Goal: Task Accomplishment & Management: Manage account settings

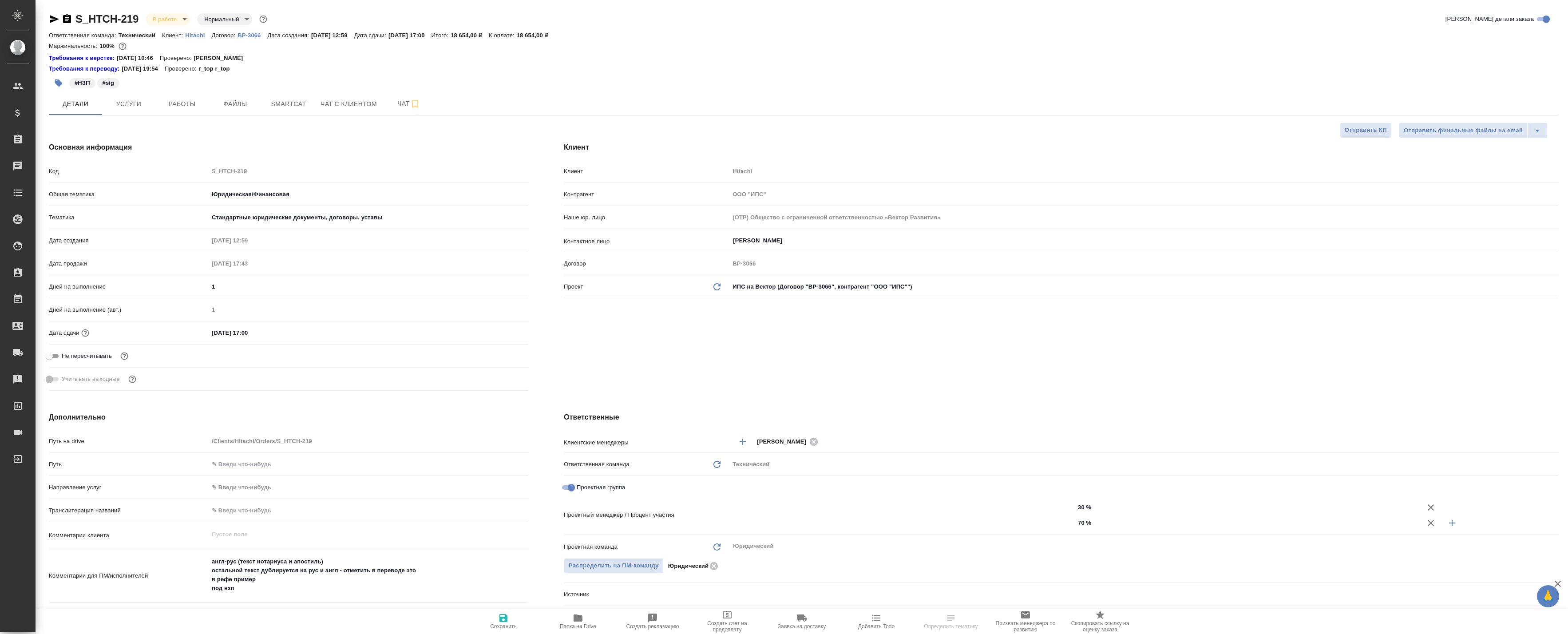
select select "RU"
type input "Баданян Артак"
type input "Chernova Anna"
type input "Павлова Антонина a.pavlova"
select select "RU"
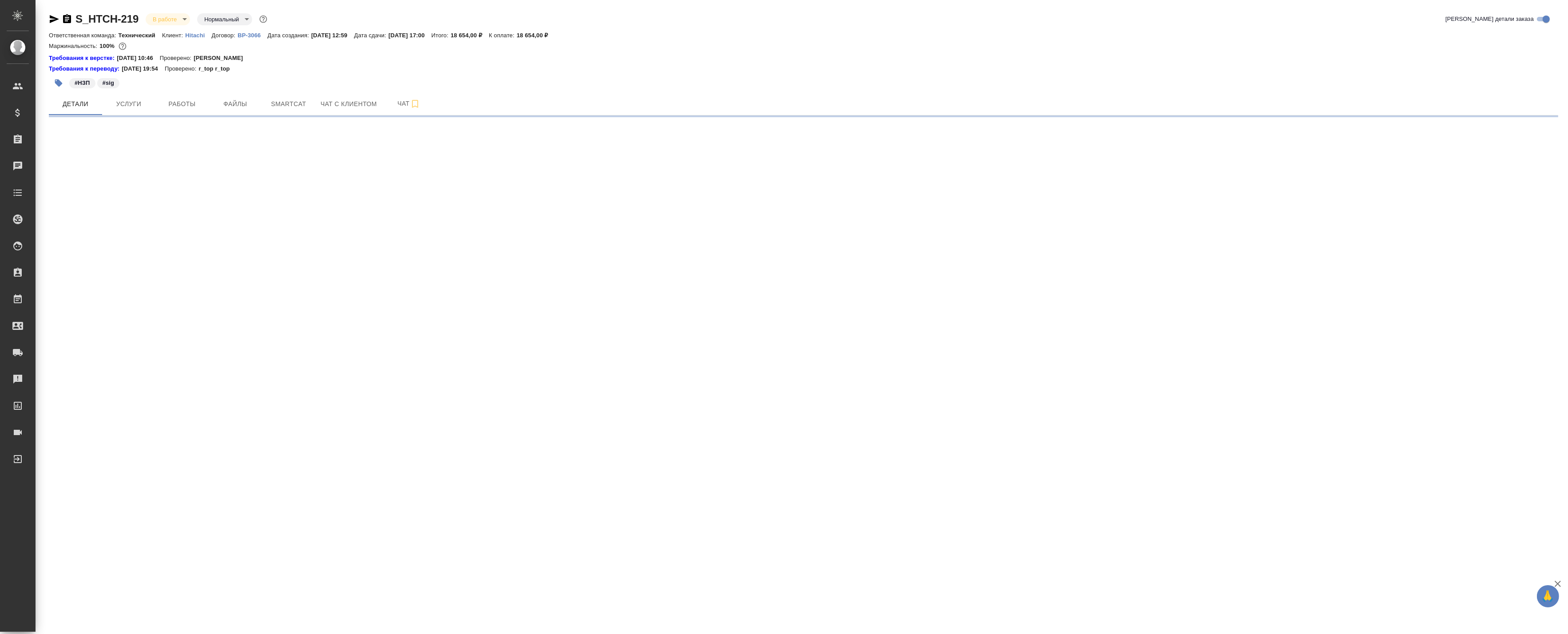
select select "RU"
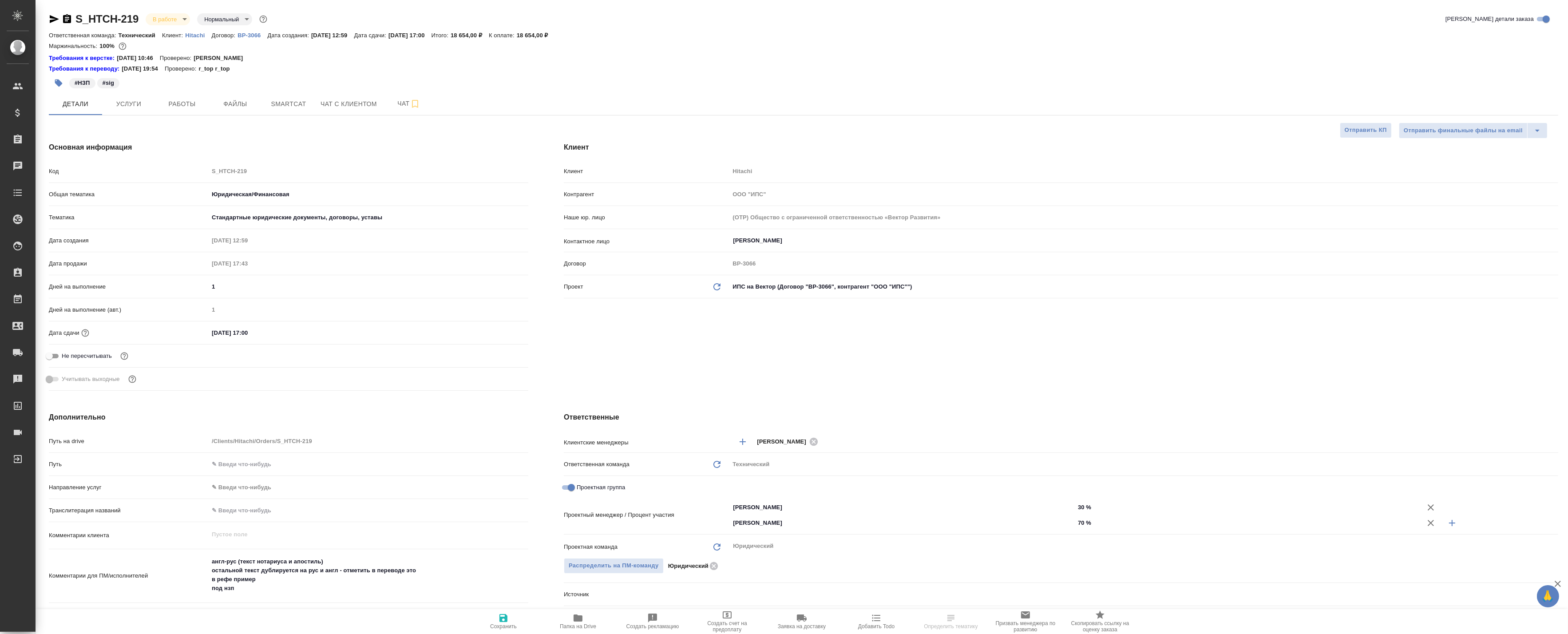
type textarea "x"
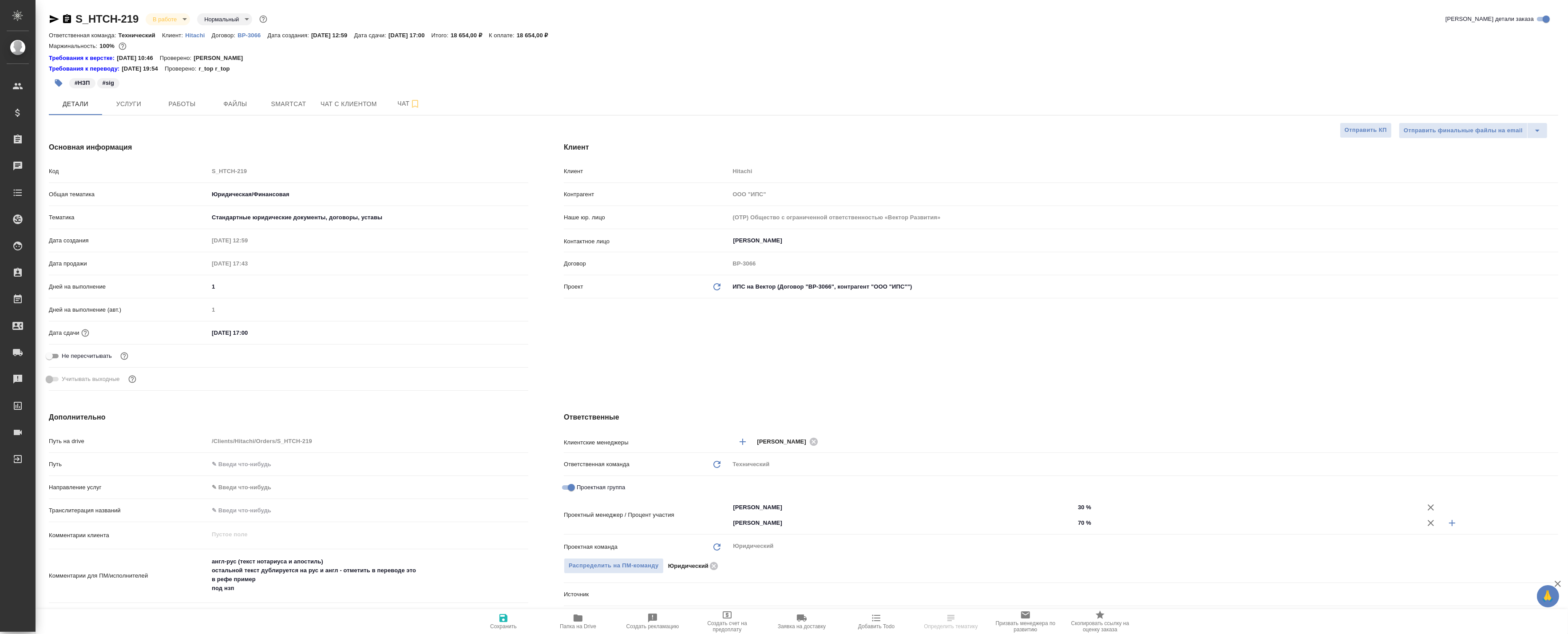
type textarea "x"
click at [166, 102] on span "Работы" at bounding box center [182, 104] width 43 height 11
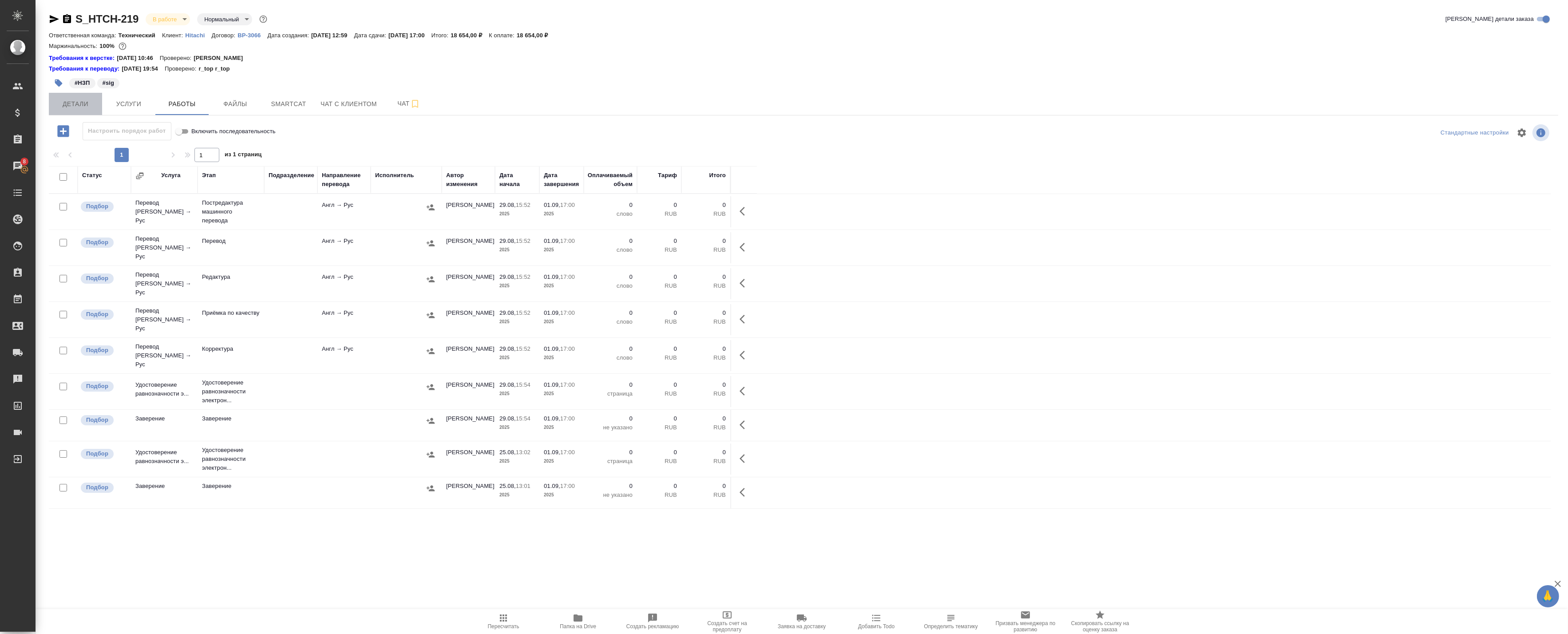
click at [79, 106] on span "Детали" at bounding box center [76, 104] width 43 height 11
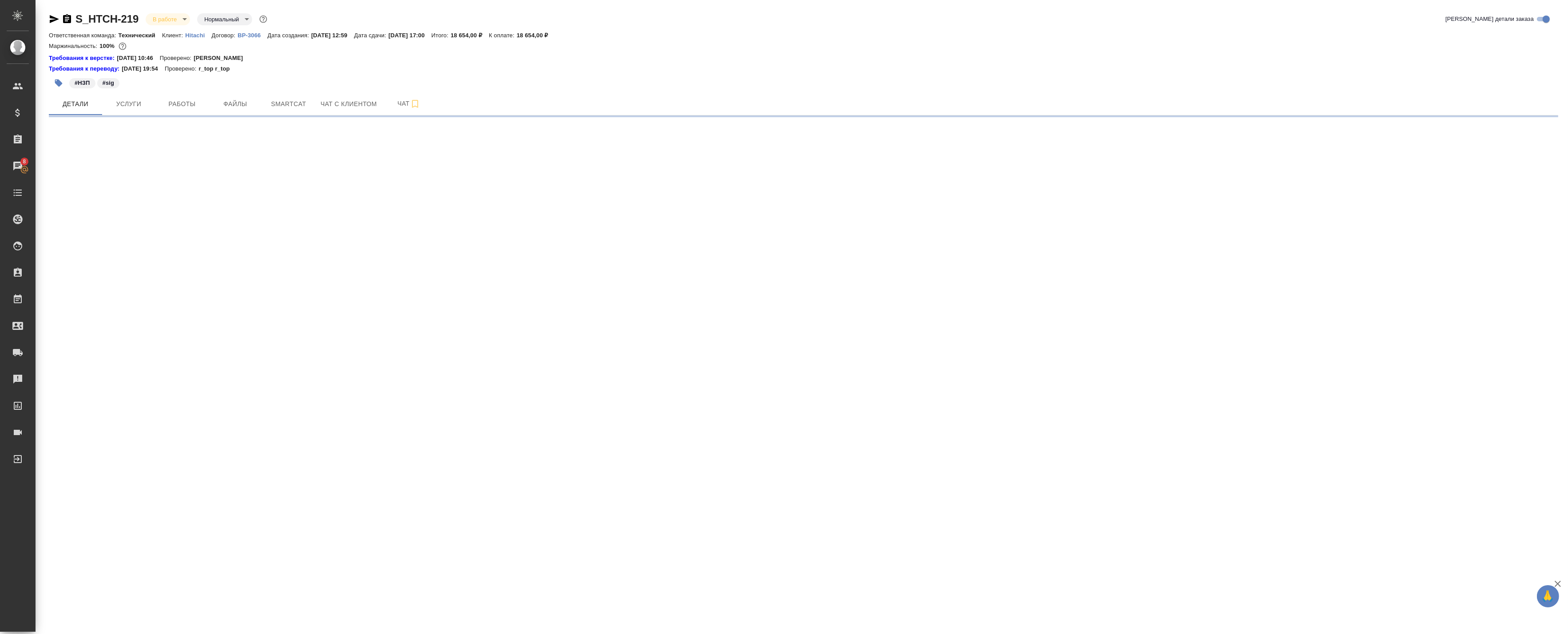
select select "RU"
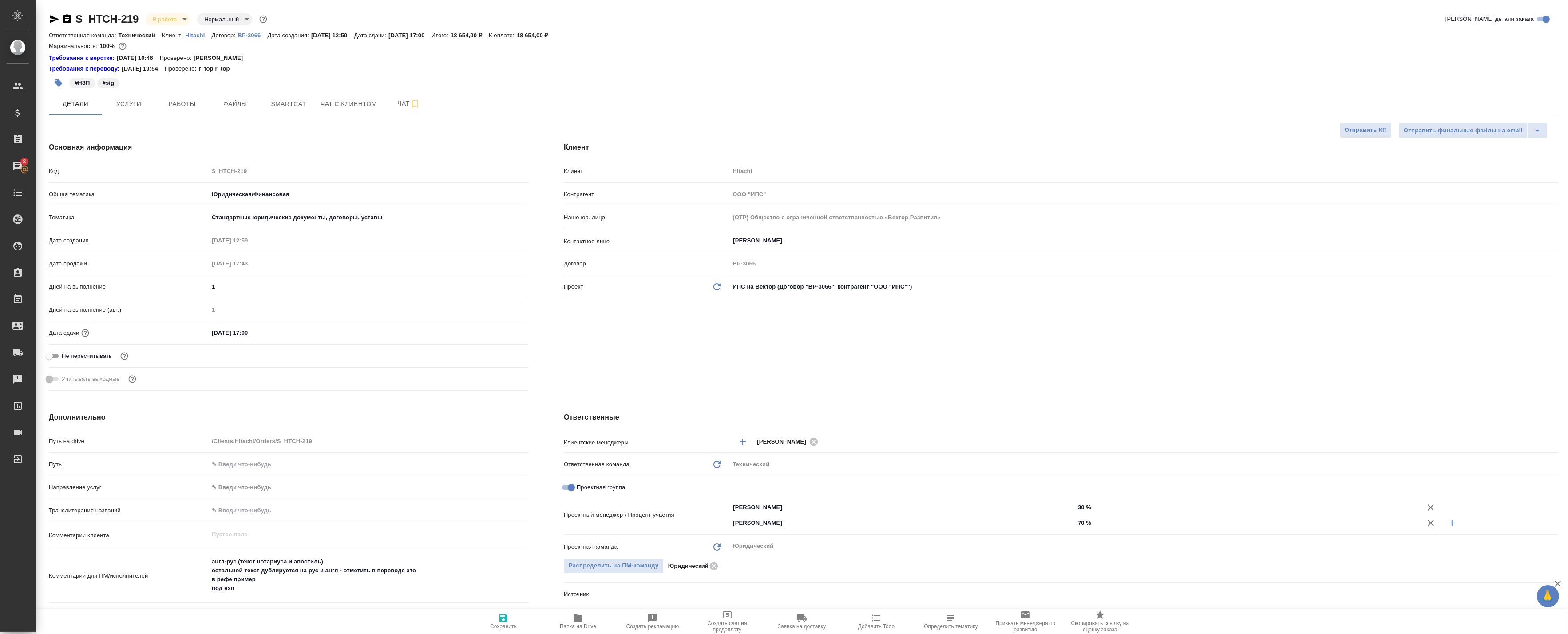
type textarea "x"
click at [398, 163] on div "Основная информация Код S_HTCH-219 Общая тематика Юридическая/Финансовая yr-fn …" at bounding box center [288, 268] width 515 height 288
click at [138, 100] on span "Услуги" at bounding box center [129, 104] width 43 height 11
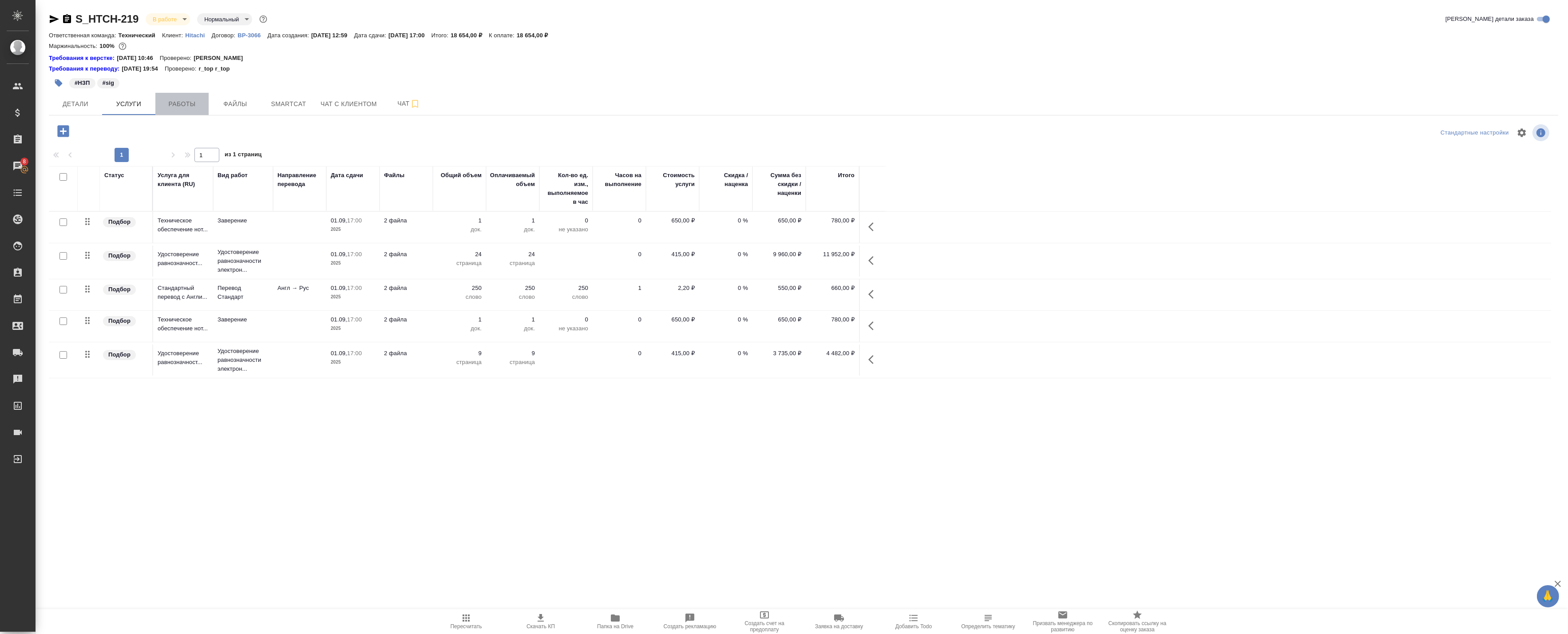
click at [201, 109] on span "Работы" at bounding box center [182, 104] width 43 height 11
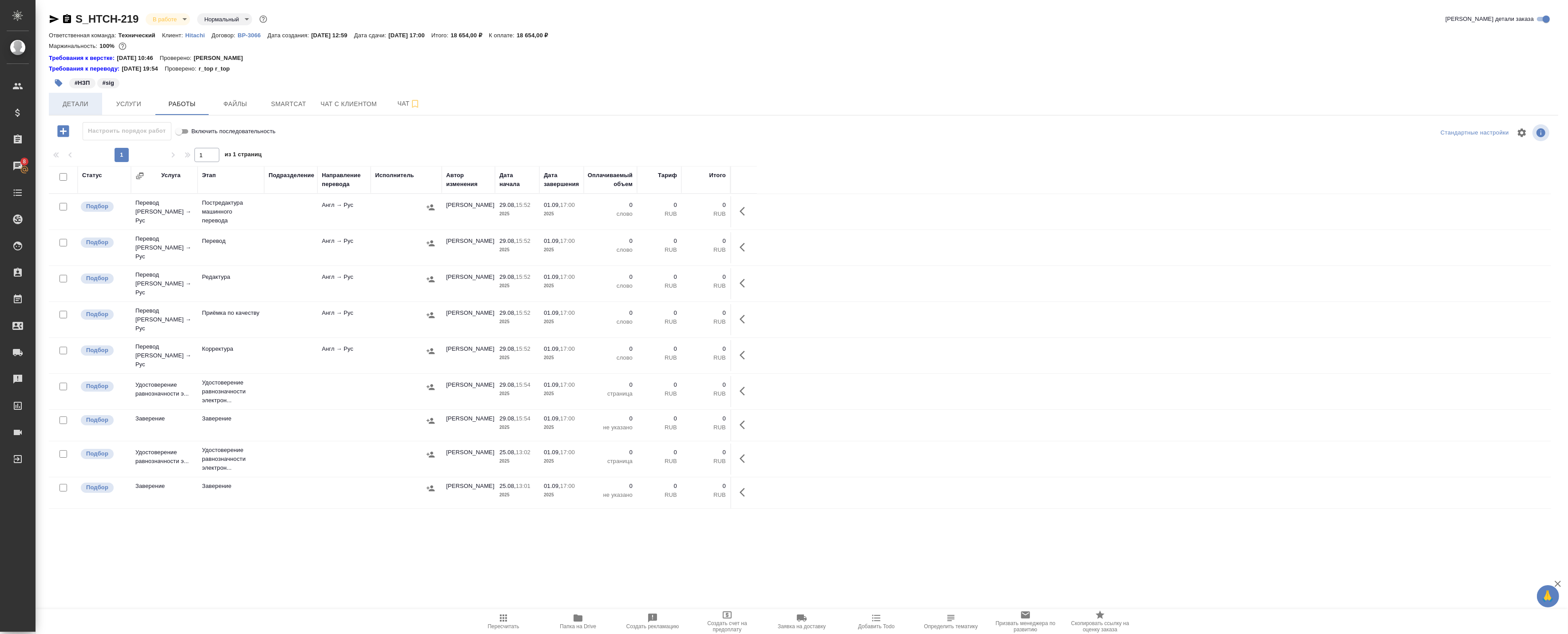
click at [69, 111] on button "Детали" at bounding box center [75, 104] width 54 height 22
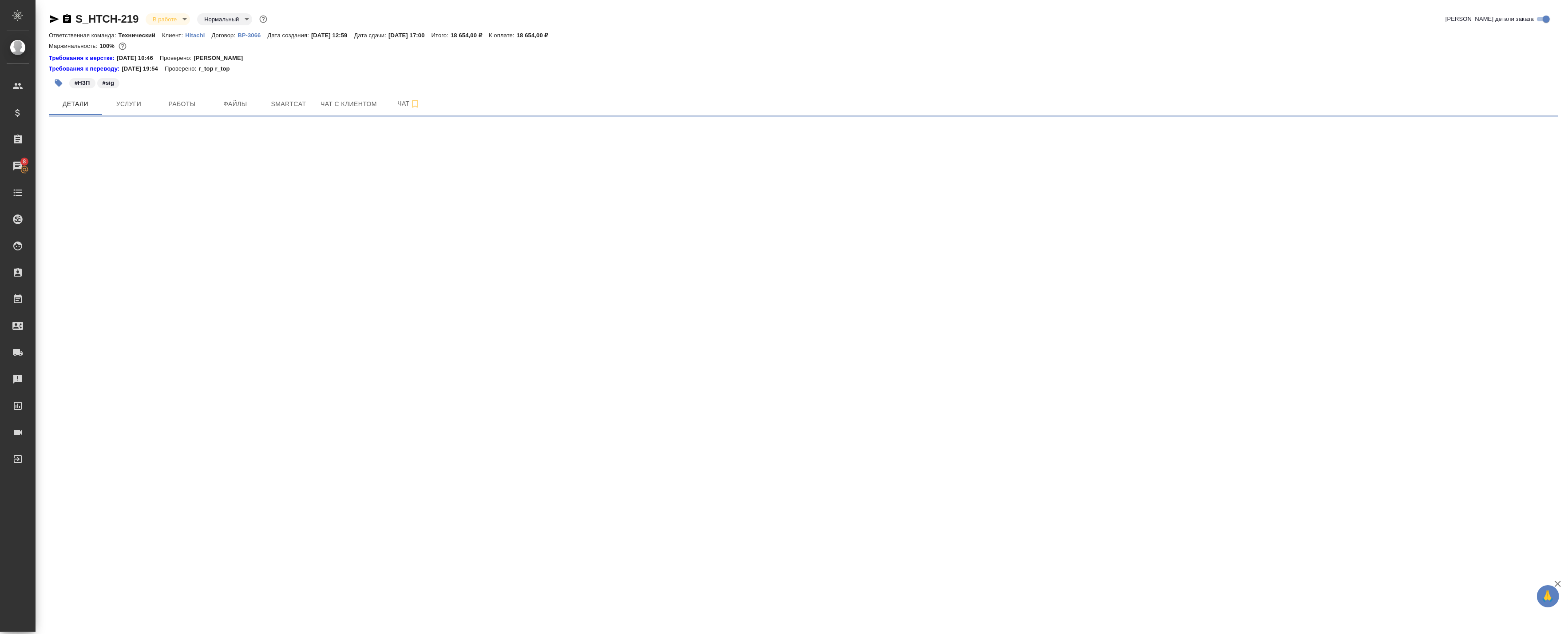
select select "RU"
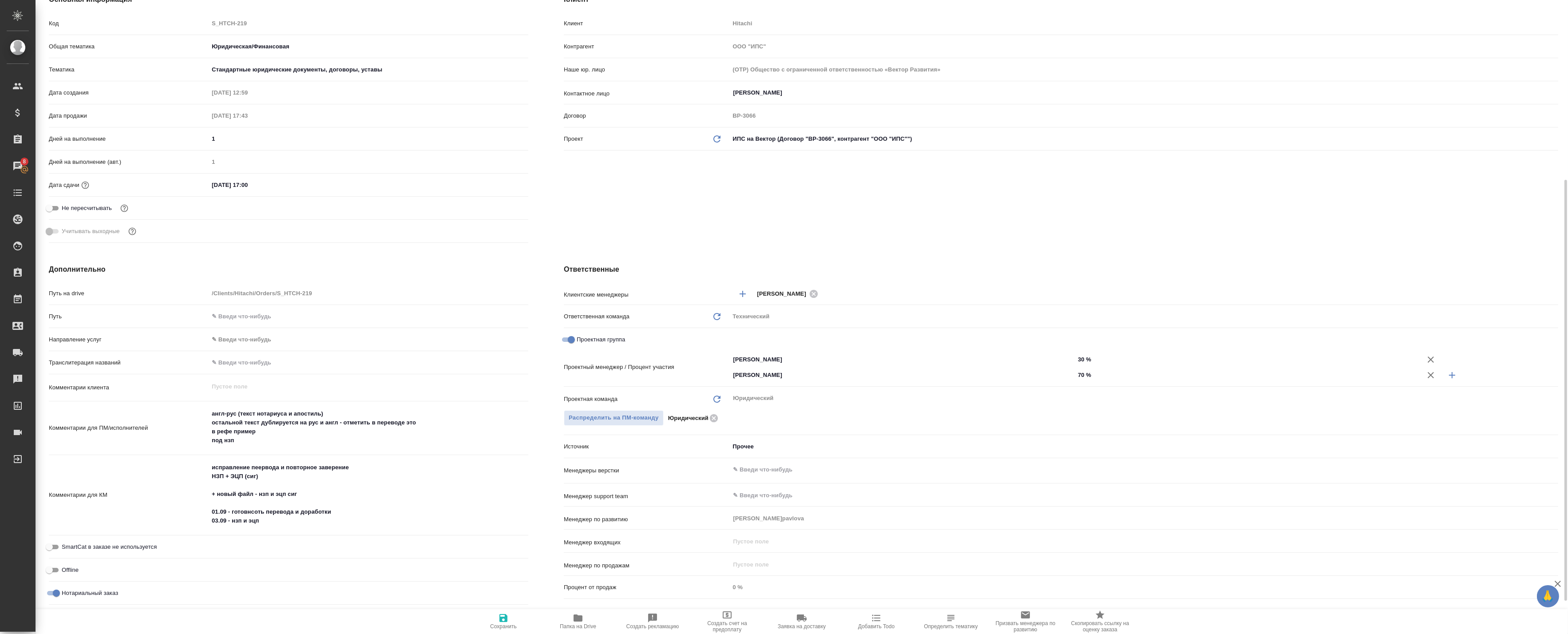
scroll to position [197, 0]
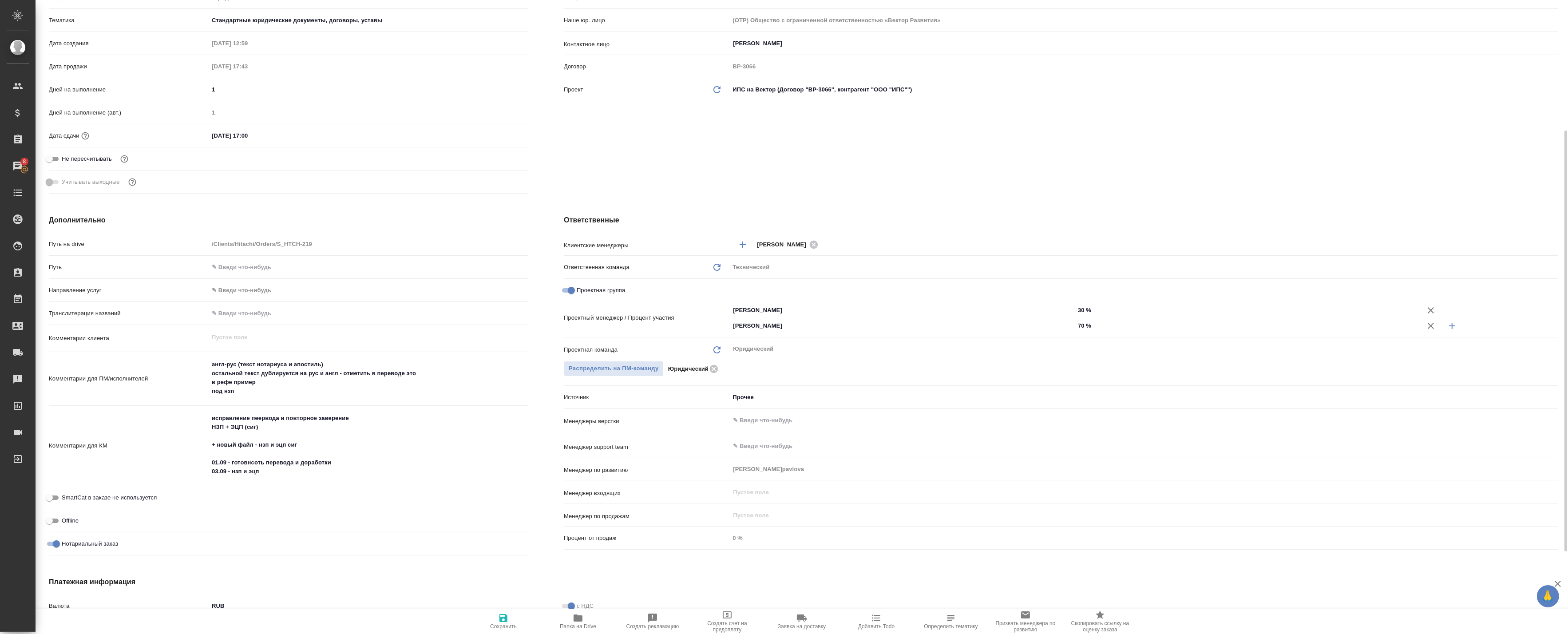
click at [573, 620] on icon "button" at bounding box center [578, 618] width 9 height 7
type textarea "x"
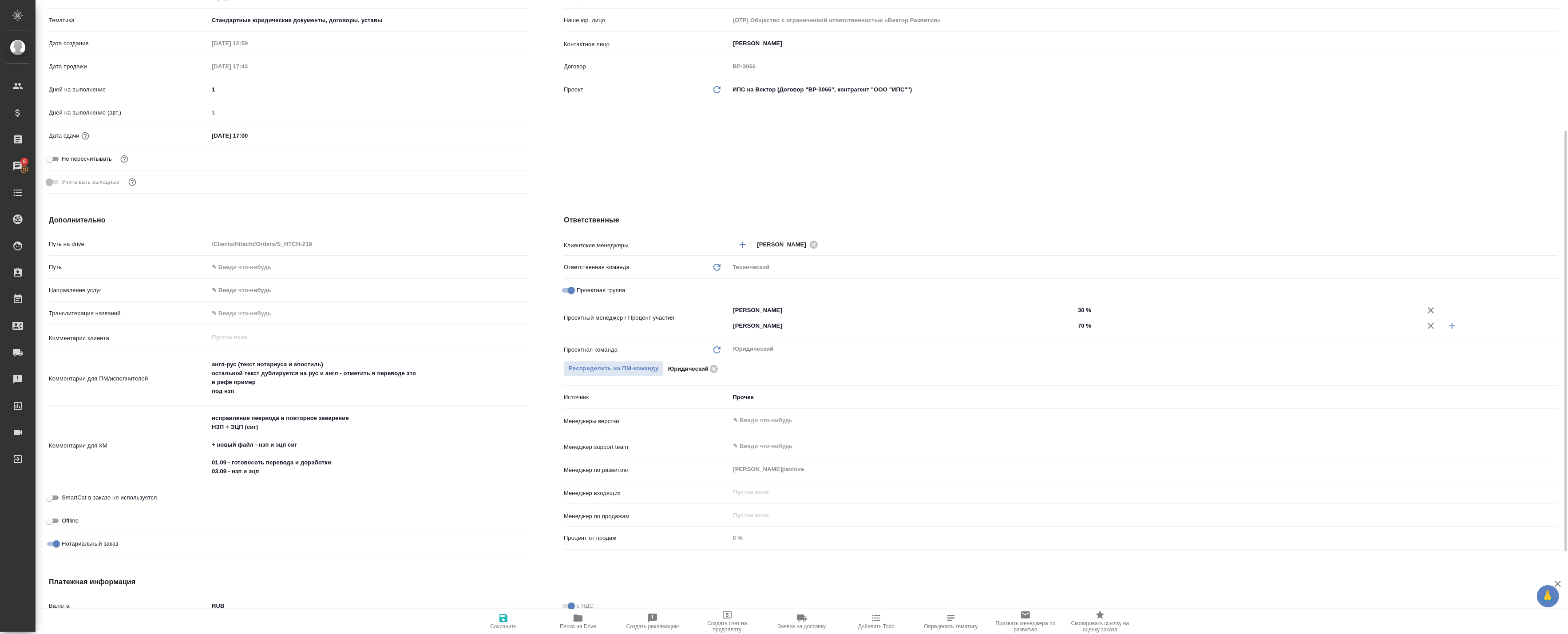
type textarea "x"
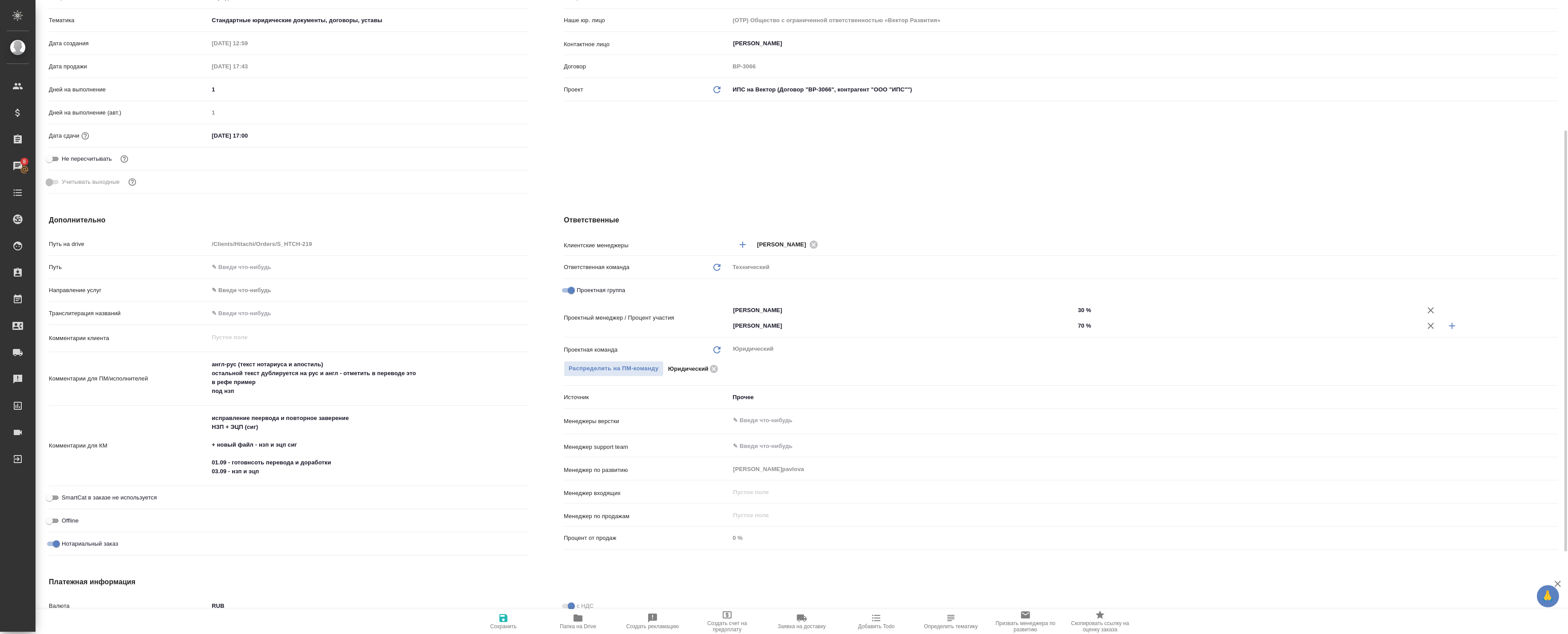
type textarea "x"
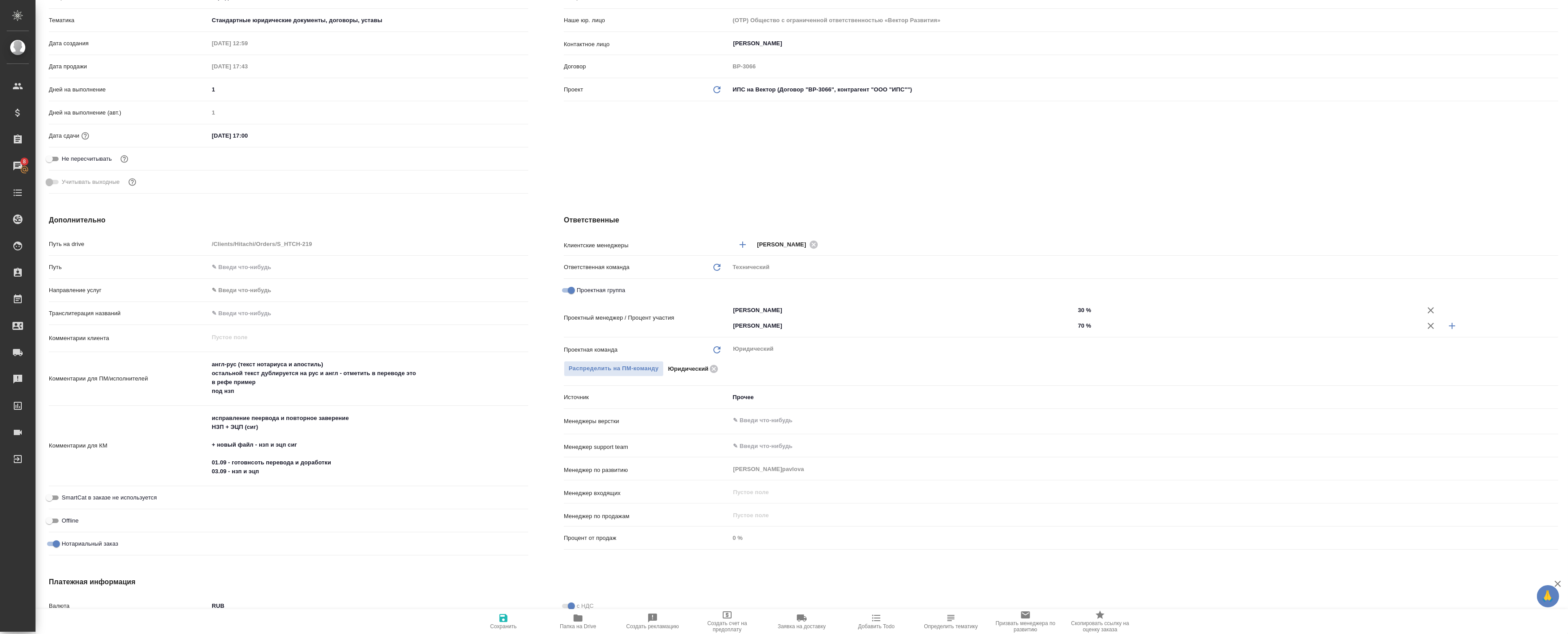
type textarea "x"
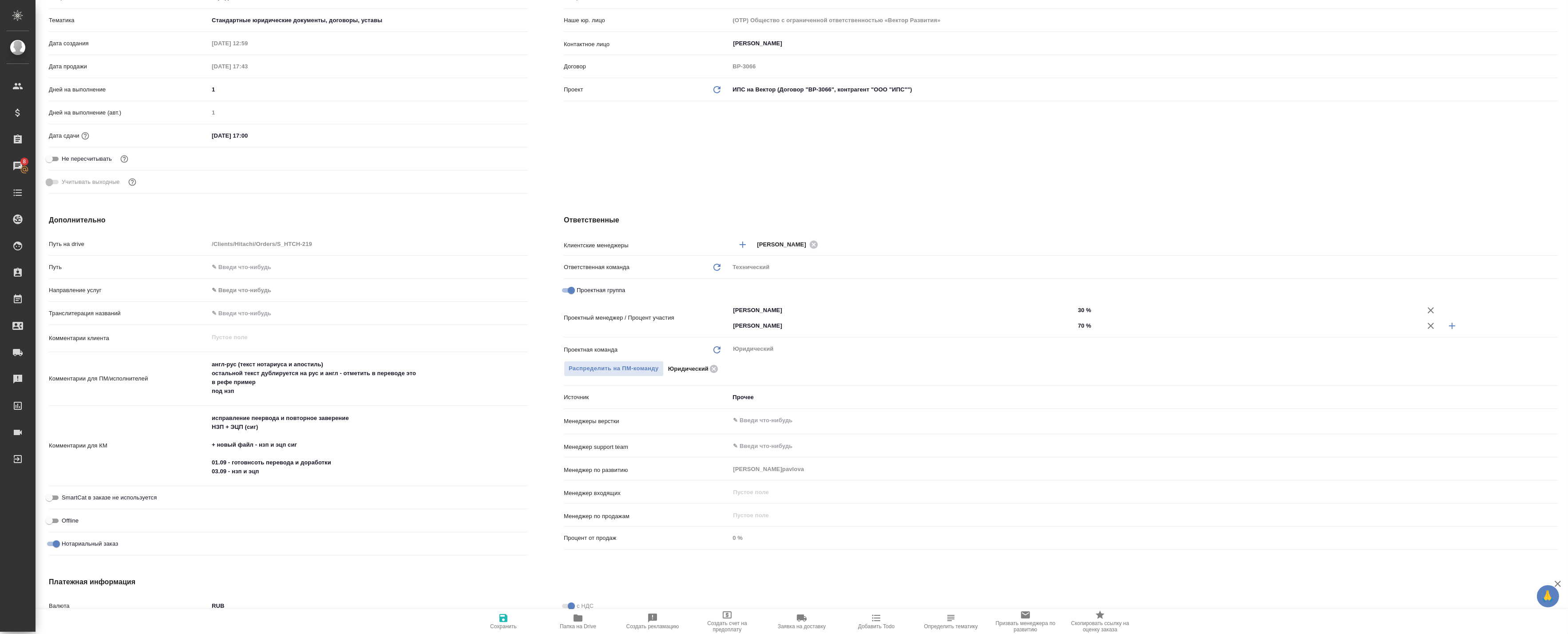
type textarea "x"
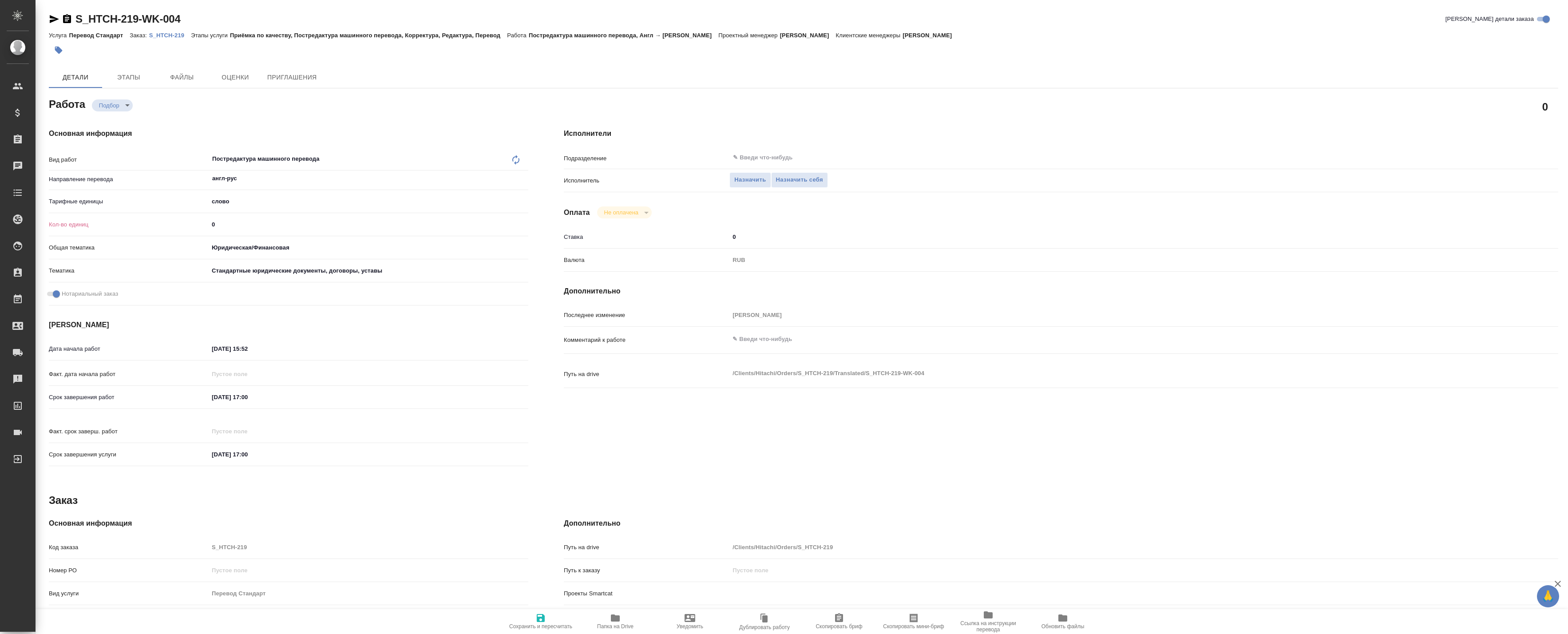
type textarea "x"
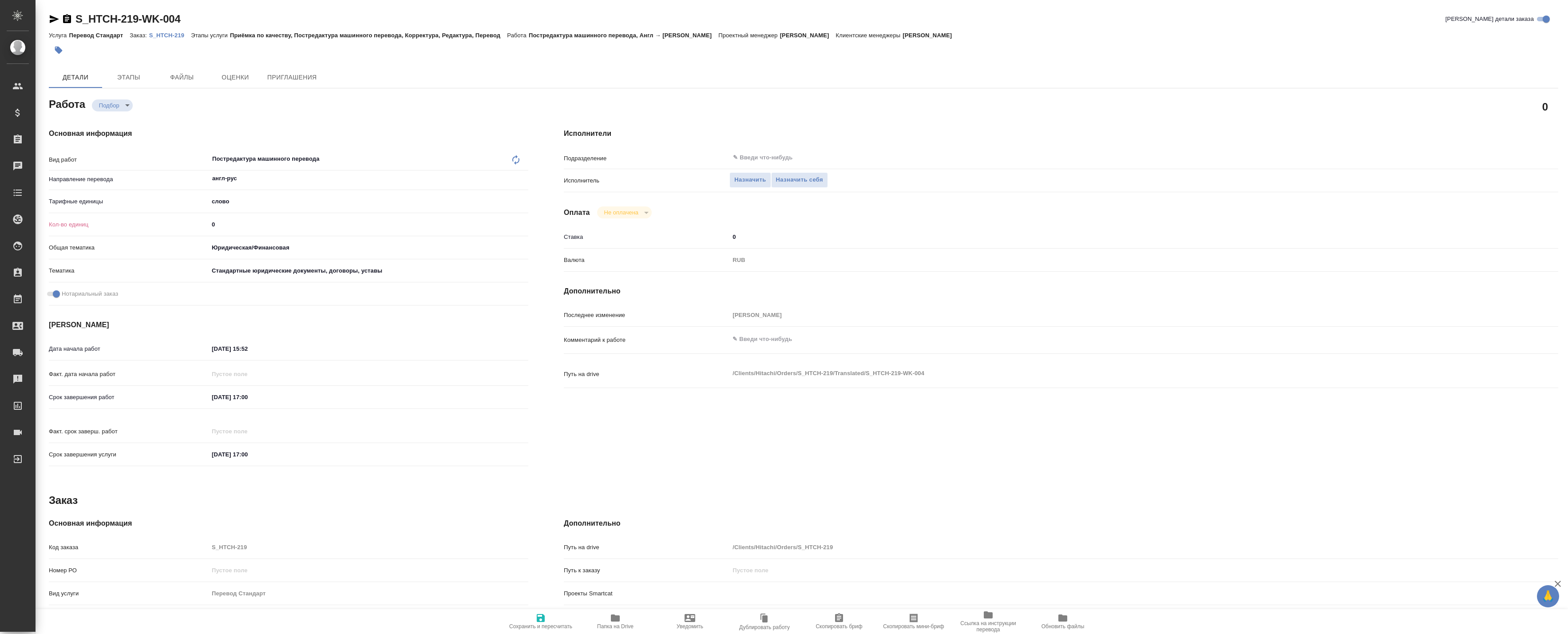
type textarea "x"
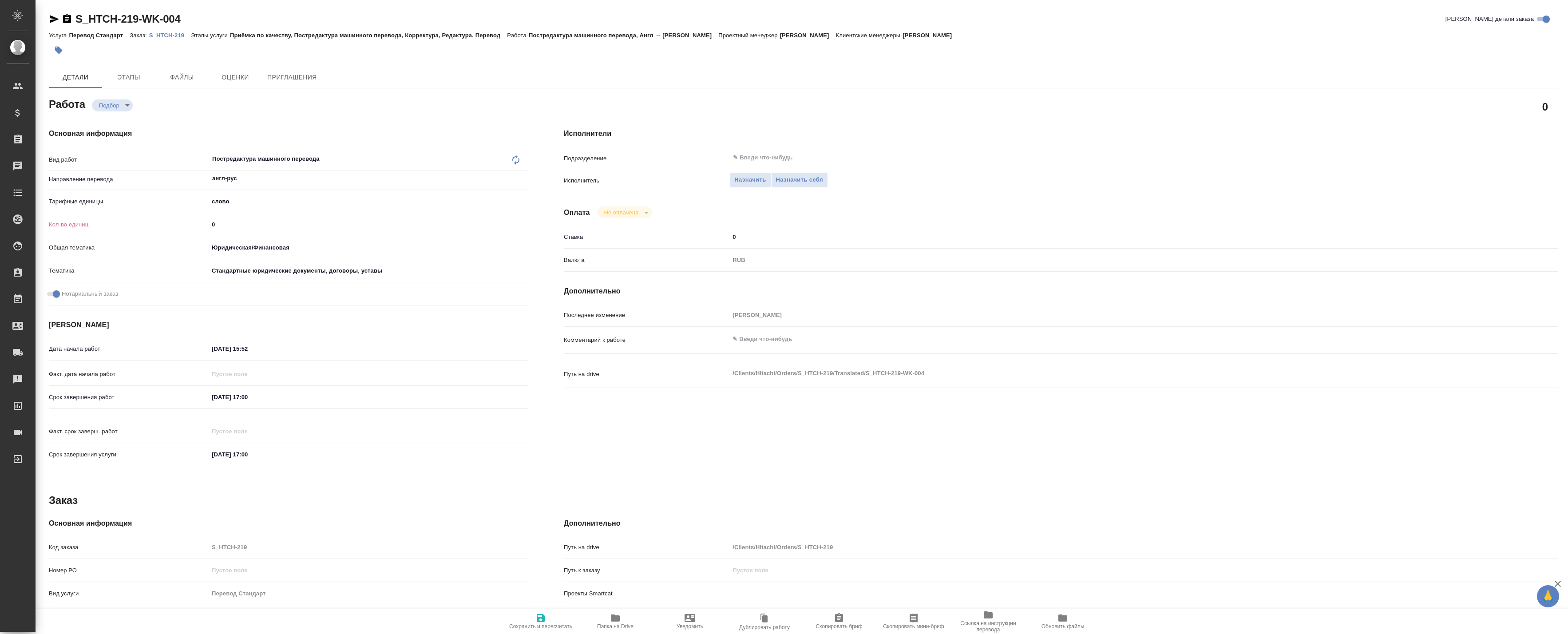
type textarea "x"
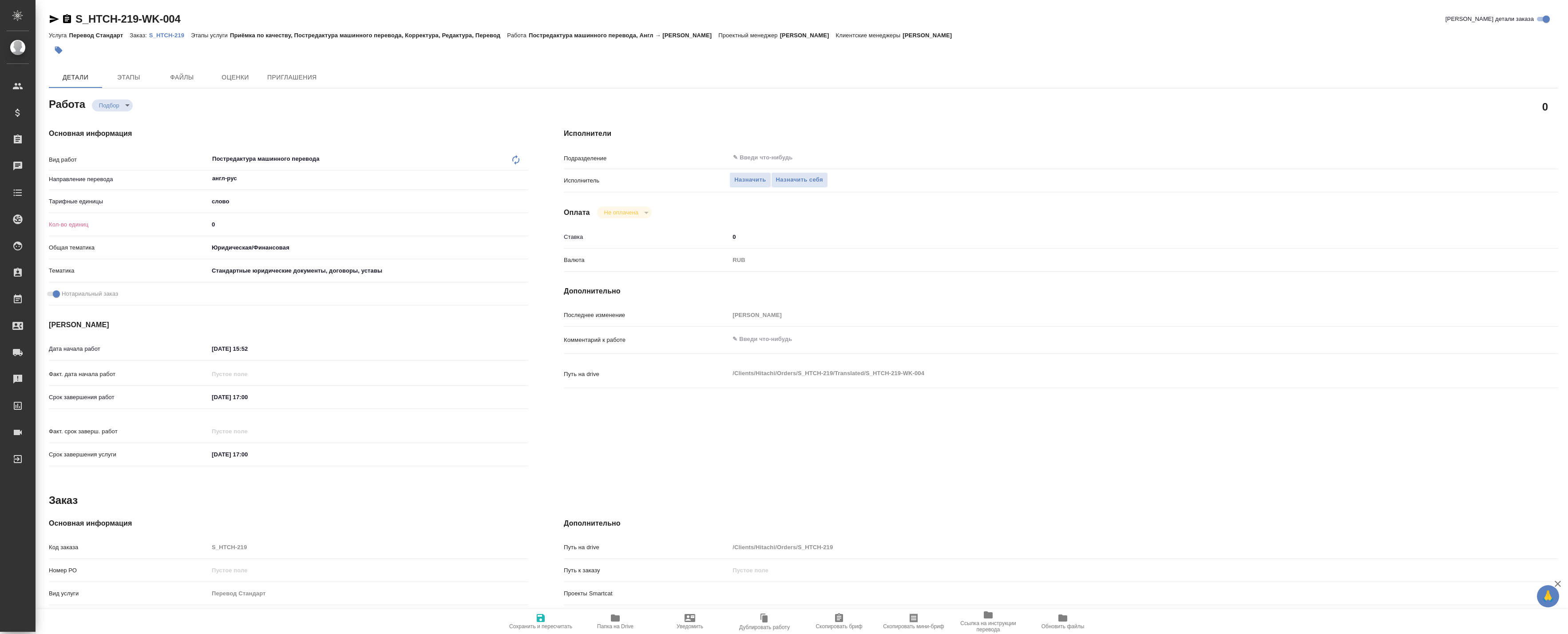
type textarea "x"
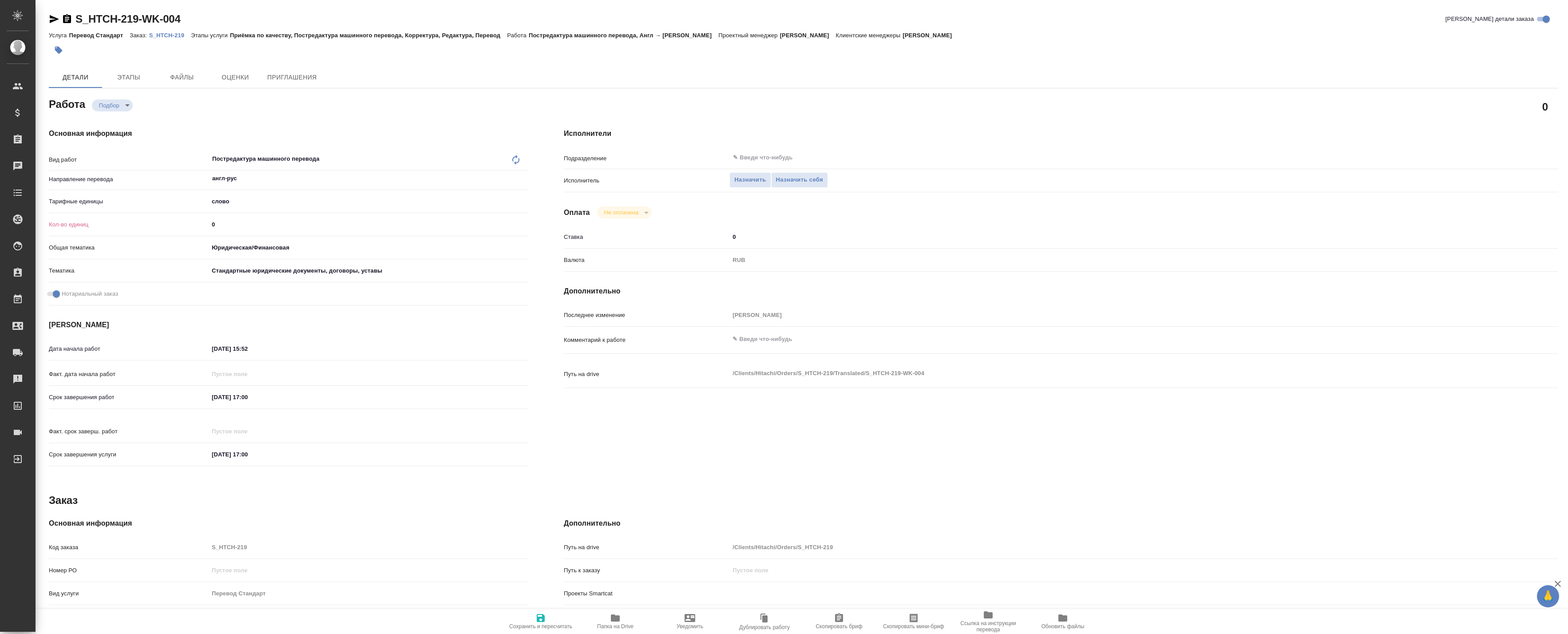
type textarea "x"
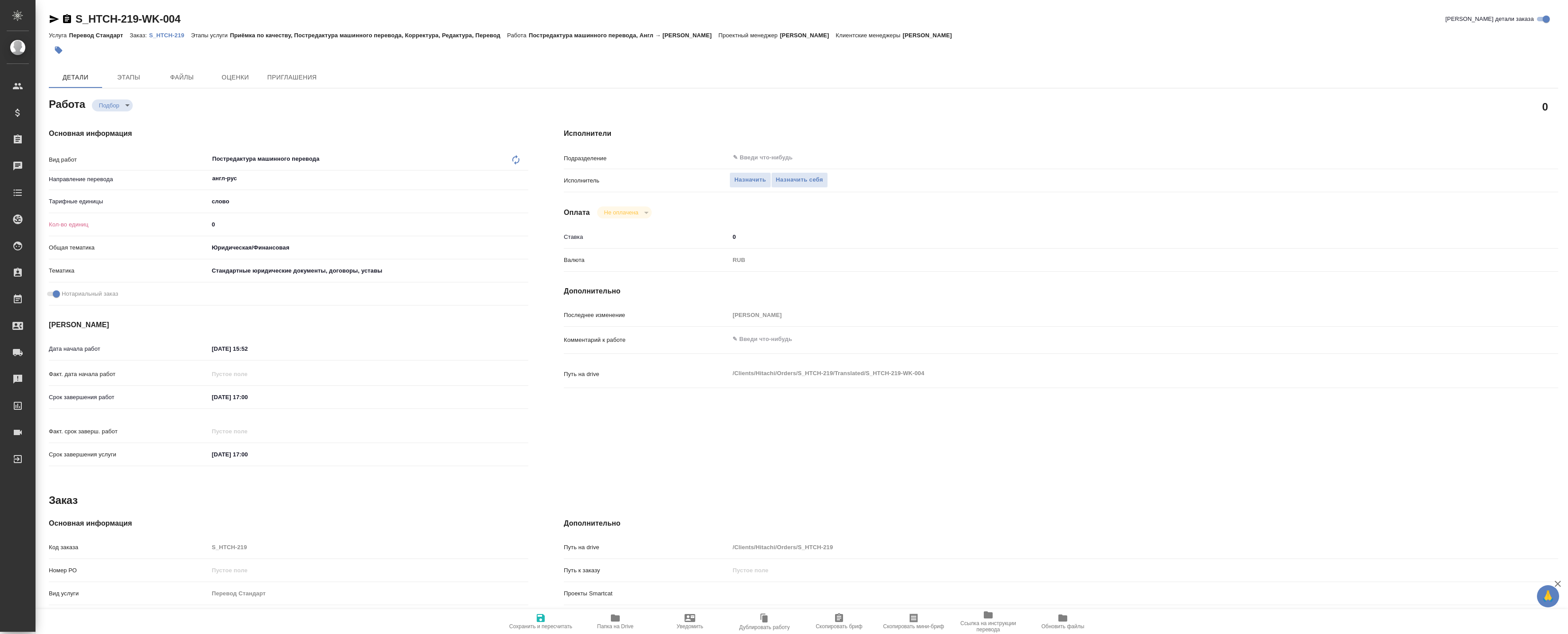
type textarea "x"
